Goal: Information Seeking & Learning: Learn about a topic

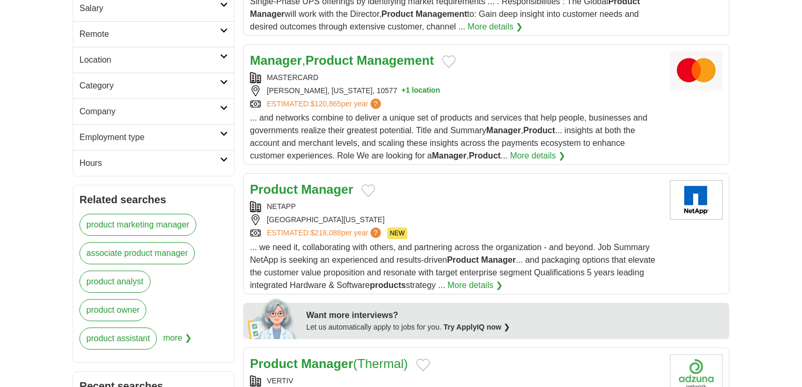
scroll to position [295, 0]
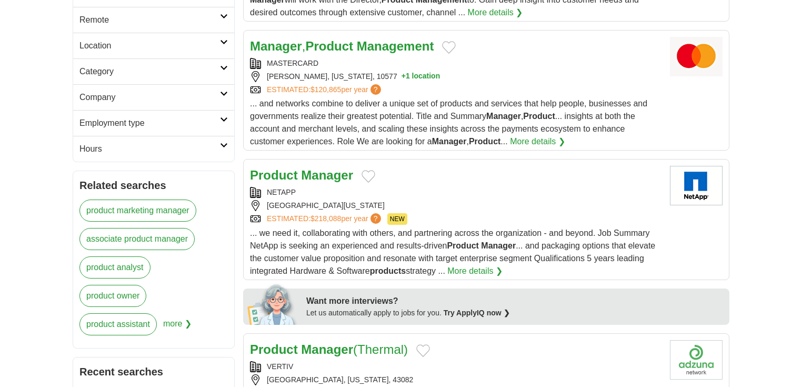
click at [325, 178] on strong "Manager" at bounding box center [327, 175] width 52 height 14
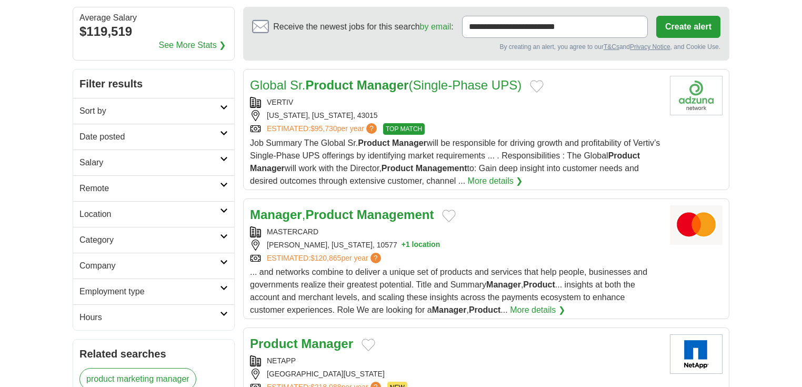
scroll to position [126, 0]
click at [223, 133] on icon at bounding box center [224, 132] width 8 height 5
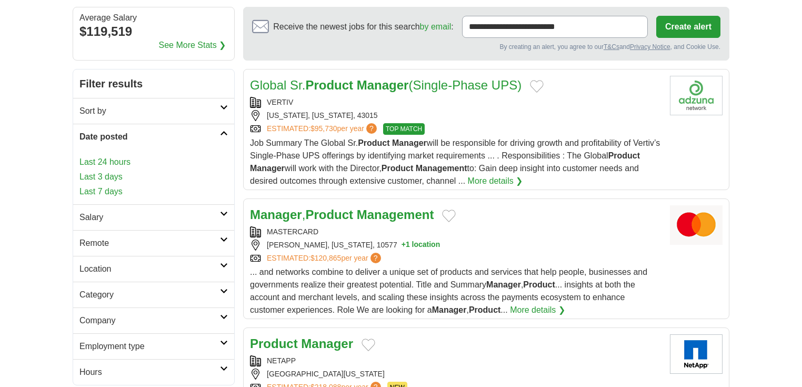
click at [124, 164] on link "Last 24 hours" at bounding box center [153, 162] width 148 height 13
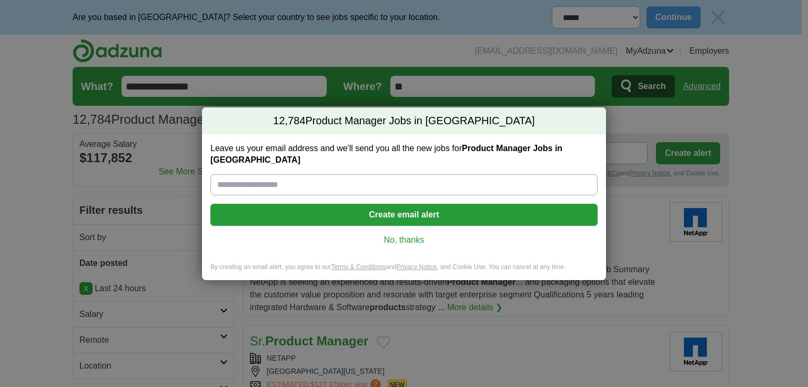
click at [409, 234] on link "No, thanks" at bounding box center [404, 240] width 370 height 12
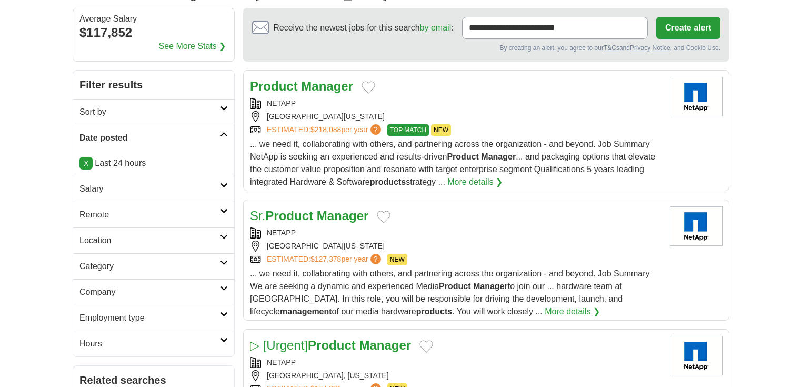
scroll to position [126, 0]
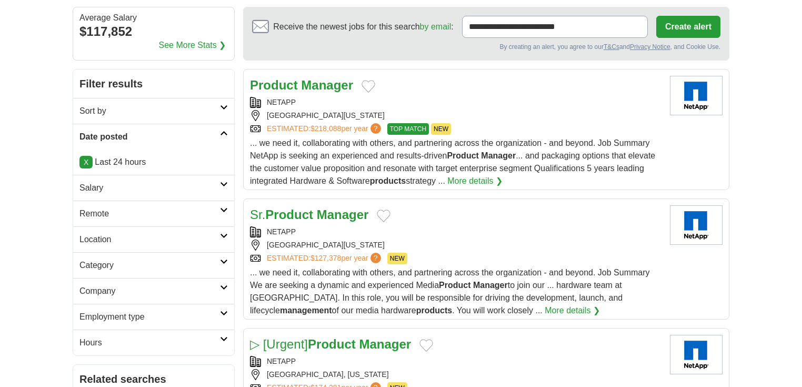
click at [296, 85] on strong "Product" at bounding box center [274, 85] width 48 height 14
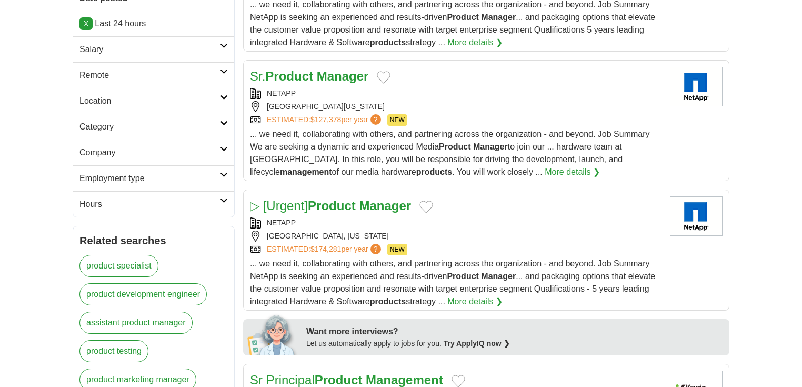
scroll to position [252, 0]
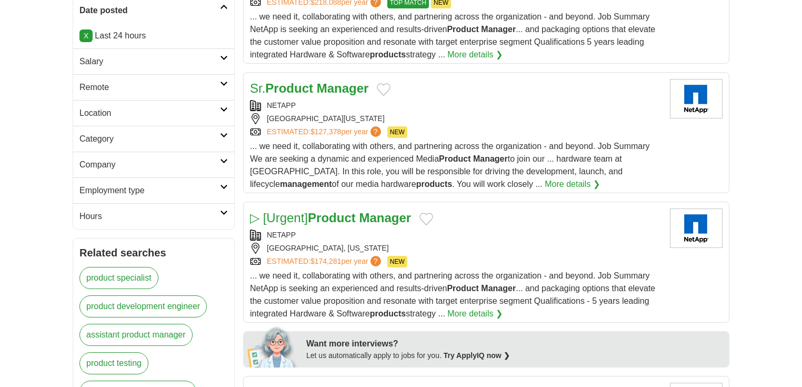
click at [189, 108] on h2 "Location" at bounding box center [149, 113] width 140 height 13
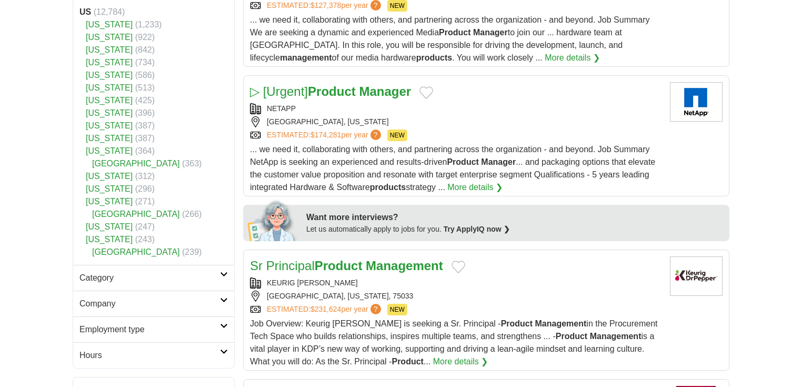
scroll to position [337, 0]
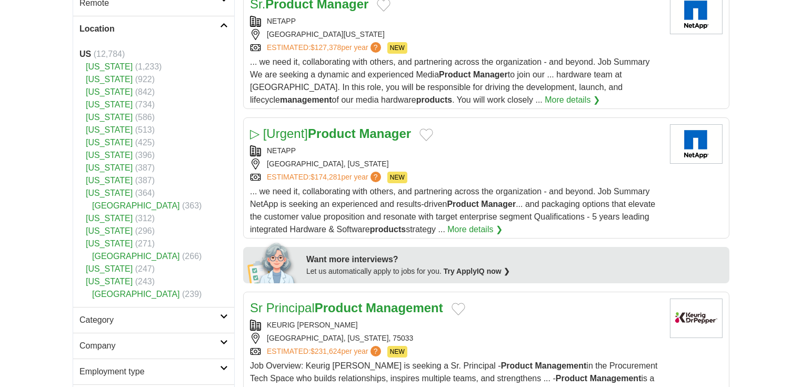
click at [110, 127] on link "[US_STATE]" at bounding box center [109, 129] width 47 height 9
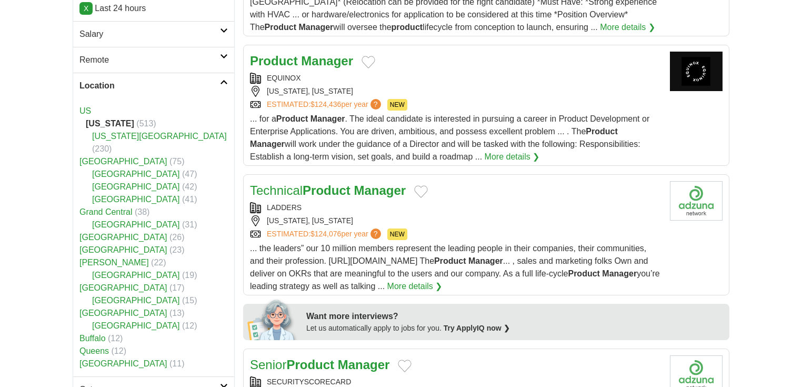
scroll to position [337, 0]
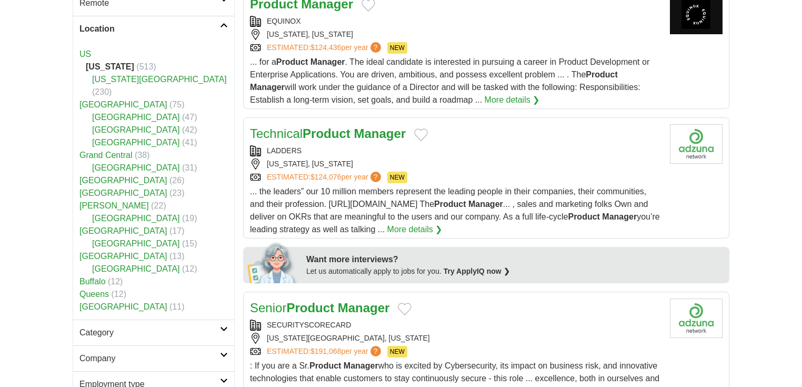
click at [85, 53] on link "US" at bounding box center [85, 53] width 12 height 9
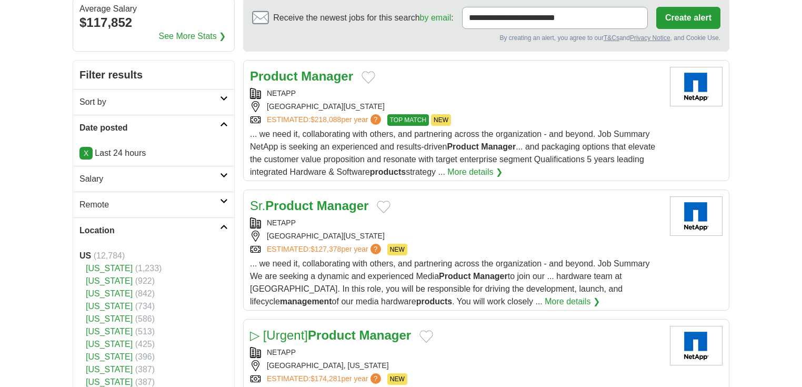
scroll to position [168, 0]
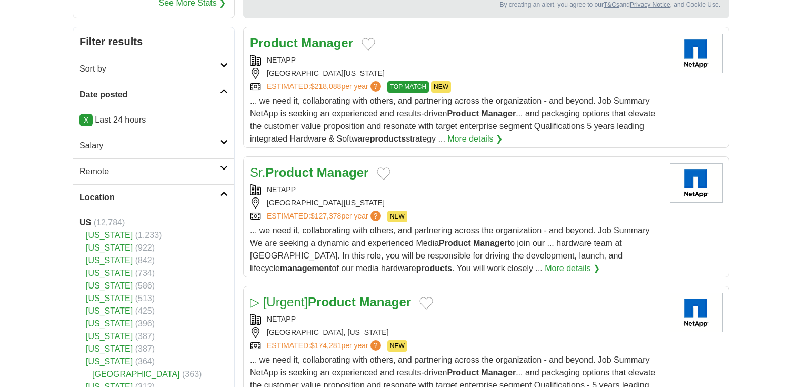
click at [225, 189] on link "Location" at bounding box center [153, 197] width 161 height 26
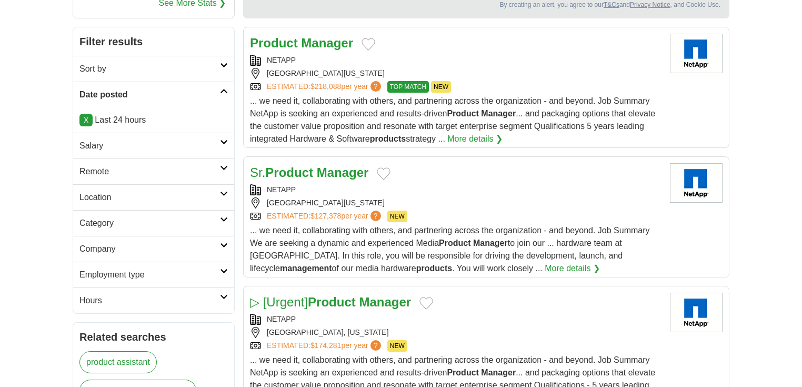
click at [224, 220] on icon at bounding box center [224, 219] width 8 height 5
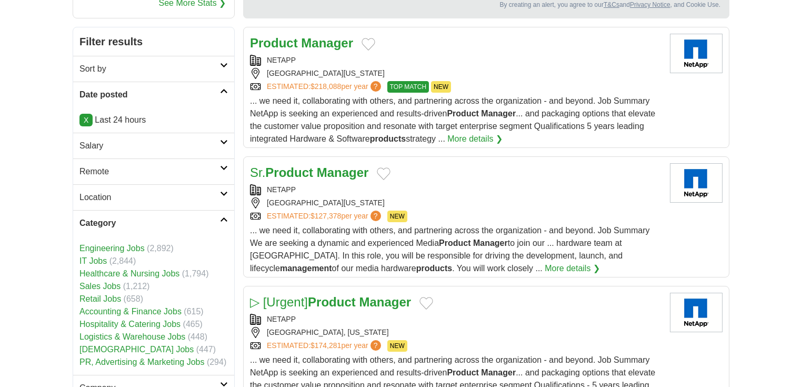
click at [223, 220] on icon at bounding box center [224, 219] width 8 height 5
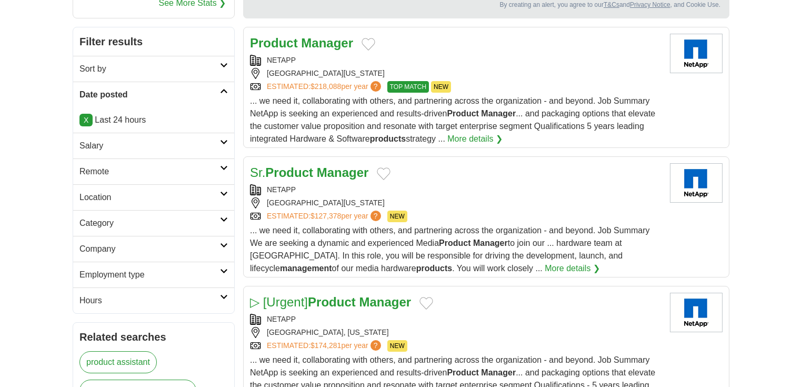
click at [220, 242] on icon at bounding box center [224, 244] width 8 height 5
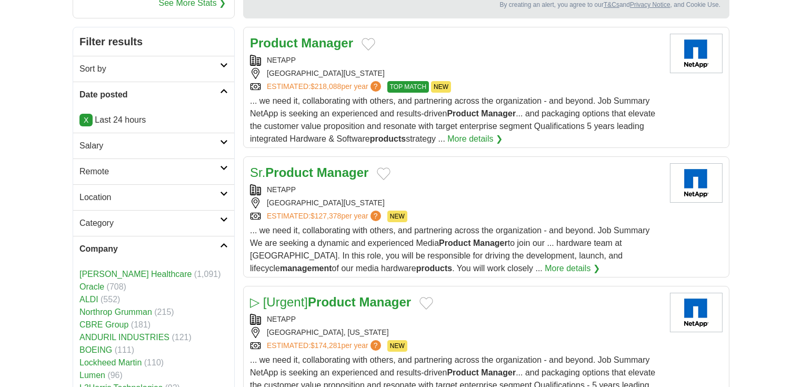
click at [221, 218] on icon at bounding box center [224, 219] width 8 height 5
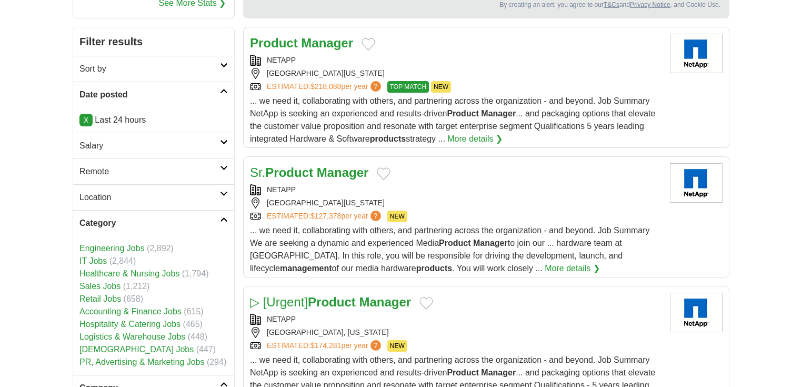
click at [221, 218] on icon at bounding box center [224, 219] width 8 height 5
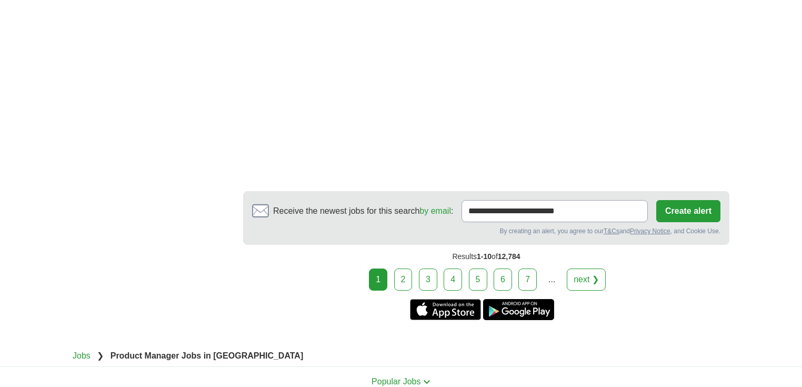
scroll to position [1977, 0]
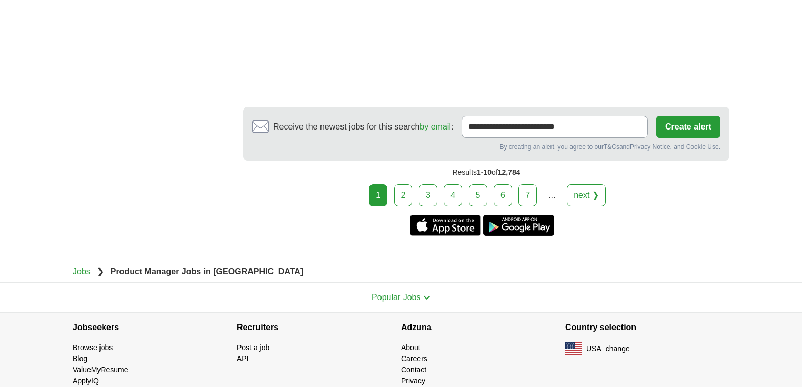
click at [409, 186] on link "2" at bounding box center [403, 195] width 18 height 22
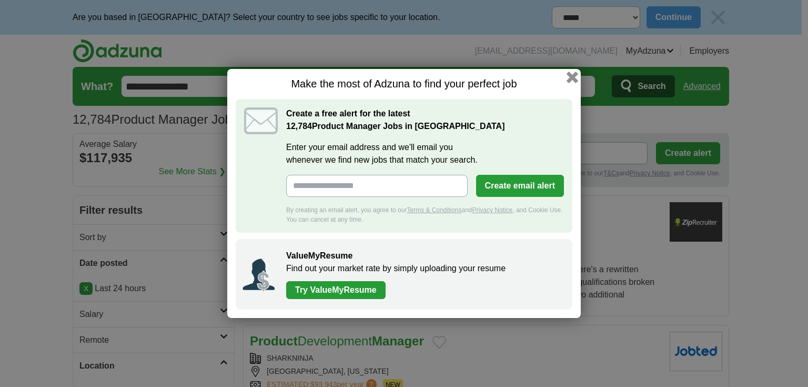
click at [572, 75] on button "button" at bounding box center [572, 78] width 12 height 12
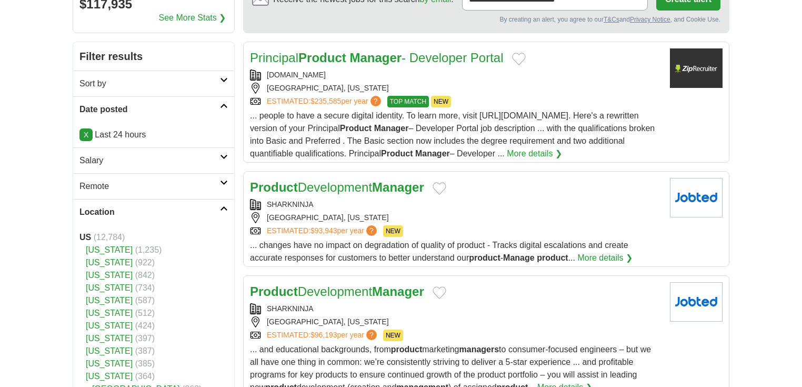
scroll to position [168, 0]
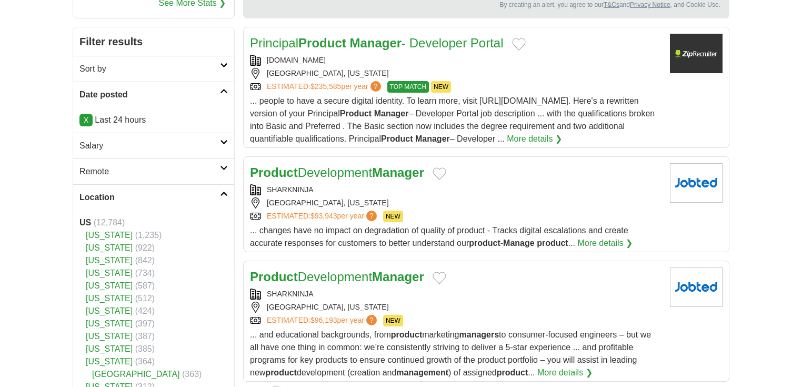
click at [327, 170] on link "Product Development Manager" at bounding box center [337, 172] width 174 height 14
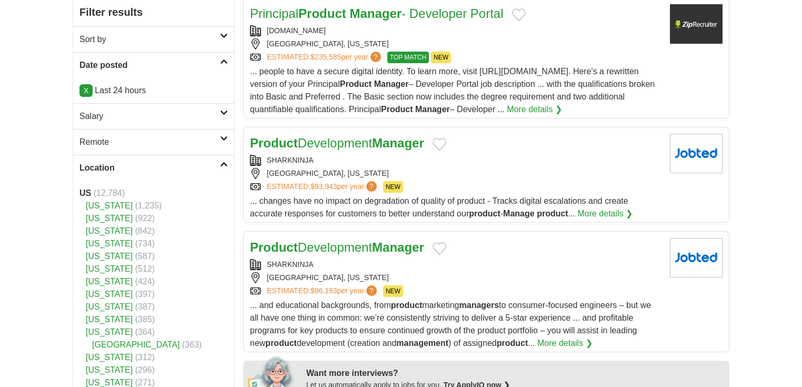
scroll to position [210, 0]
